Goal: Task Accomplishment & Management: Complete application form

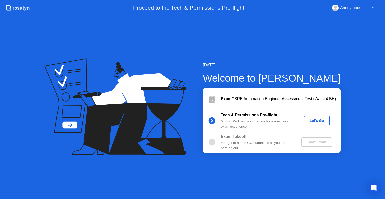
click at [317, 117] on button "Let's Go" at bounding box center [317, 121] width 26 height 10
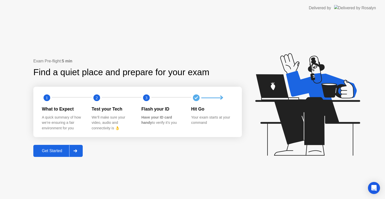
click at [59, 150] on div "Get Started" at bounding box center [52, 151] width 34 height 5
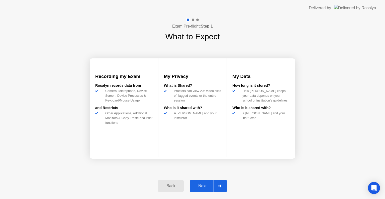
click at [202, 184] on div "Next" at bounding box center [202, 186] width 22 height 5
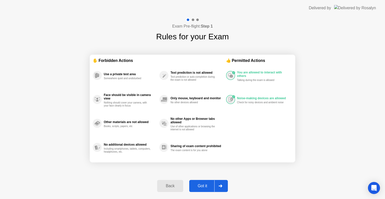
click at [204, 187] on div "Got it" at bounding box center [203, 186] width 24 height 5
select select "**********"
select select "*******"
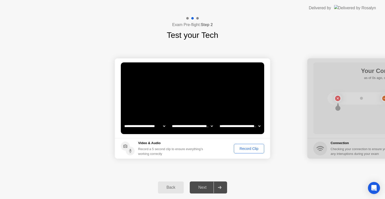
click at [205, 188] on div "Next" at bounding box center [202, 187] width 22 height 5
drag, startPoint x: 365, startPoint y: 60, endPoint x: 335, endPoint y: 62, distance: 30.2
click at [334, 62] on div at bounding box center [386, 108] width 156 height 100
click at [222, 187] on icon at bounding box center [220, 187] width 4 height 3
click at [200, 186] on div "Next" at bounding box center [202, 187] width 22 height 5
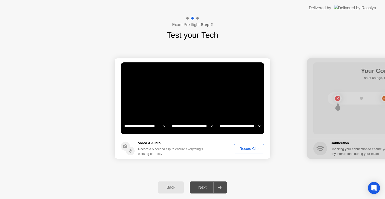
click at [221, 188] on icon at bounding box center [220, 187] width 4 height 3
click at [236, 125] on select "**********" at bounding box center [240, 126] width 43 height 10
click at [219, 121] on select "**********" at bounding box center [240, 126] width 43 height 10
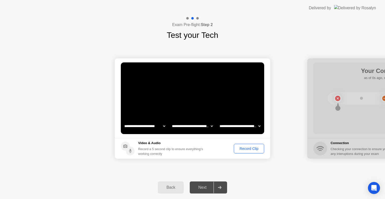
click at [244, 148] on div "Record Clip" at bounding box center [249, 149] width 27 height 4
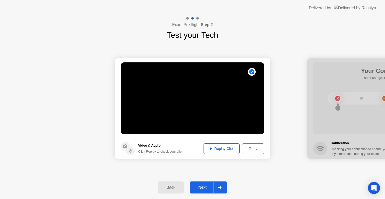
click at [219, 187] on icon at bounding box center [220, 187] width 4 height 3
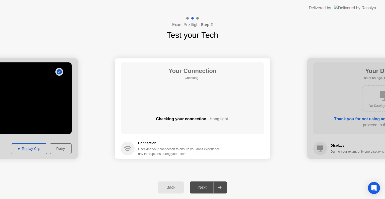
click at [222, 186] on icon at bounding box center [220, 187] width 4 height 3
click at [202, 188] on div "Next" at bounding box center [202, 187] width 22 height 5
drag, startPoint x: 202, startPoint y: 187, endPoint x: 222, endPoint y: 187, distance: 19.6
click at [204, 187] on div "Next" at bounding box center [202, 187] width 22 height 5
click at [221, 187] on icon at bounding box center [220, 187] width 4 height 3
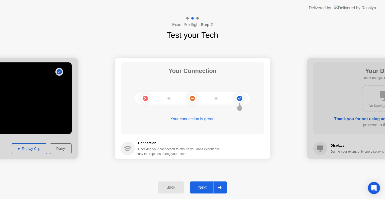
click at [221, 188] on icon at bounding box center [220, 187] width 4 height 3
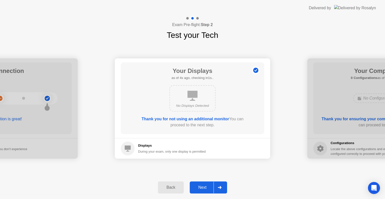
click at [220, 187] on icon at bounding box center [220, 187] width 4 height 3
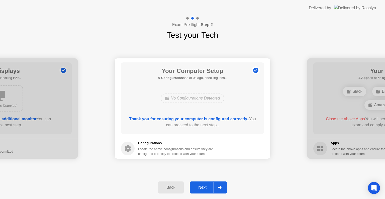
click at [221, 187] on icon at bounding box center [220, 187] width 4 height 3
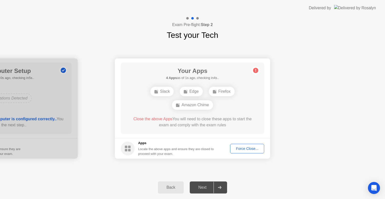
click at [221, 187] on icon at bounding box center [220, 187] width 4 height 3
drag, startPoint x: 203, startPoint y: 187, endPoint x: 211, endPoint y: 185, distance: 8.7
click at [203, 186] on div "Next" at bounding box center [202, 187] width 22 height 5
click at [218, 188] on icon at bounding box center [220, 187] width 4 height 3
drag, startPoint x: 203, startPoint y: 188, endPoint x: 209, endPoint y: 187, distance: 5.6
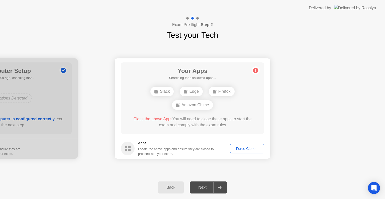
click at [205, 188] on div "Next" at bounding box center [202, 187] width 22 height 5
click at [248, 148] on div "Force Close..." at bounding box center [247, 149] width 31 height 4
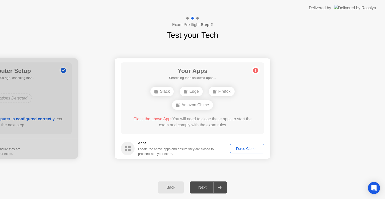
click at [220, 188] on icon at bounding box center [220, 187] width 4 height 3
click at [251, 148] on div "Force Close..." at bounding box center [247, 149] width 31 height 4
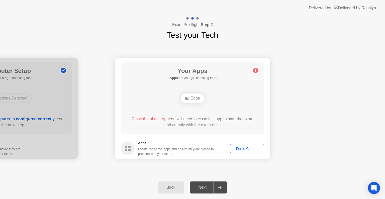
click at [221, 187] on icon at bounding box center [220, 187] width 4 height 3
drag, startPoint x: 200, startPoint y: 187, endPoint x: 232, endPoint y: 159, distance: 42.8
click at [200, 187] on div "Next" at bounding box center [202, 187] width 22 height 5
click at [251, 148] on div "Force Close..." at bounding box center [247, 149] width 31 height 4
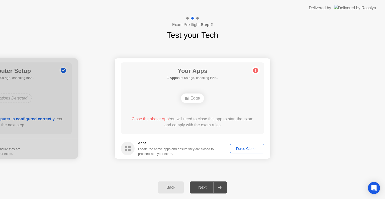
click at [254, 148] on div "Force Close..." at bounding box center [247, 149] width 31 height 4
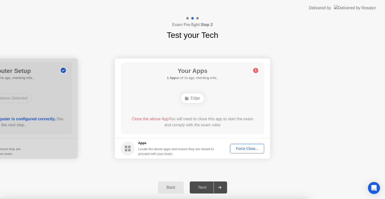
drag, startPoint x: 194, startPoint y: 111, endPoint x: 212, endPoint y: 127, distance: 24.0
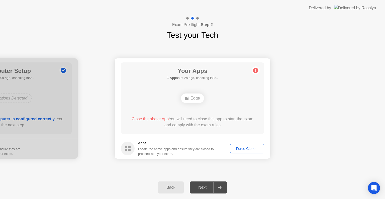
click at [241, 104] on div "Edge" at bounding box center [192, 99] width 115 height 14
click at [246, 149] on div "Force Close..." at bounding box center [247, 149] width 31 height 4
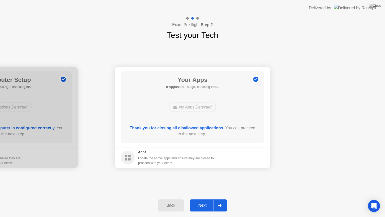
click at [204, 199] on div "Next" at bounding box center [202, 205] width 22 height 5
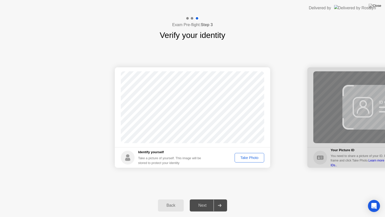
drag, startPoint x: 204, startPoint y: 206, endPoint x: 222, endPoint y: 194, distance: 21.6
click at [208, 199] on div "Next" at bounding box center [202, 205] width 22 height 5
click at [248, 157] on div "Take Photo" at bounding box center [250, 158] width 26 height 4
click at [221, 199] on icon at bounding box center [220, 205] width 4 height 3
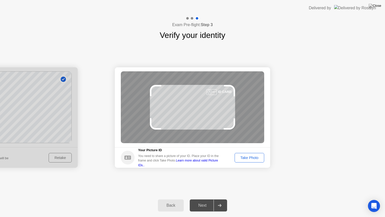
click at [251, 157] on div "Take Photo" at bounding box center [250, 158] width 26 height 4
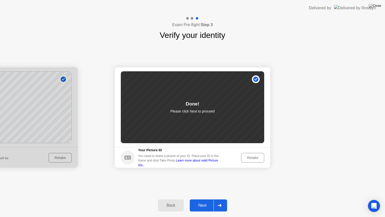
click at [207, 199] on div "Next" at bounding box center [202, 205] width 22 height 5
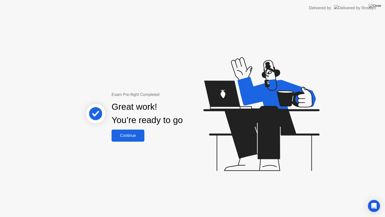
click at [132, 133] on div "Continue" at bounding box center [128, 135] width 30 height 5
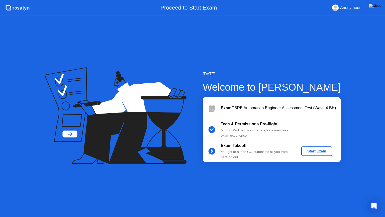
click at [316, 151] on div "Start Exam" at bounding box center [317, 151] width 27 height 4
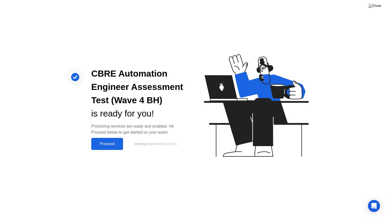
click at [111, 139] on button "Proceed" at bounding box center [107, 144] width 32 height 12
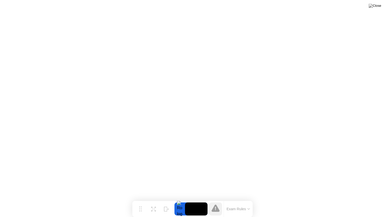
click at [247, 199] on button "Exam Rules" at bounding box center [238, 208] width 27 height 5
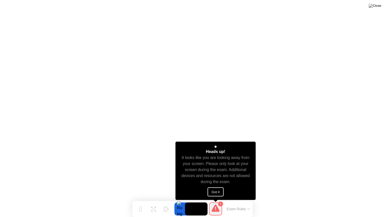
click at [218, 190] on button "Got it" at bounding box center [216, 191] width 16 height 9
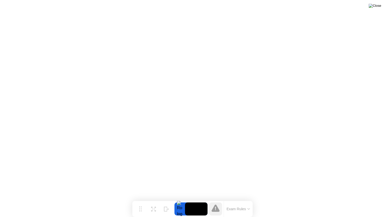
click at [379, 6] on img at bounding box center [375, 6] width 13 height 4
